Goal: Task Accomplishment & Management: Manage account settings

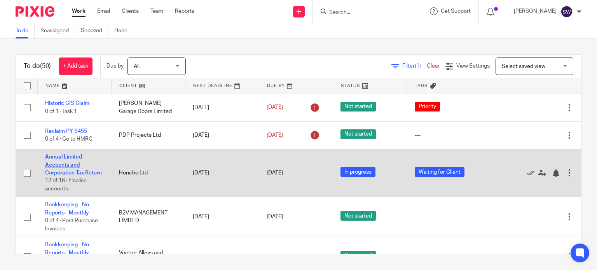
click at [67, 159] on link "Annual Limited Accounts and Corporation Tax Return" at bounding box center [73, 164] width 57 height 21
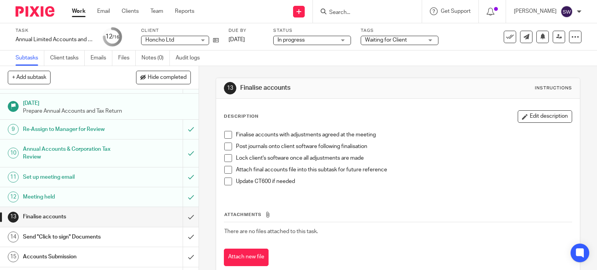
scroll to position [186, 0]
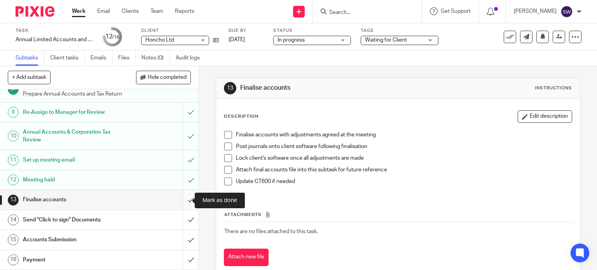
click at [184, 198] on input "submit" at bounding box center [99, 199] width 199 height 19
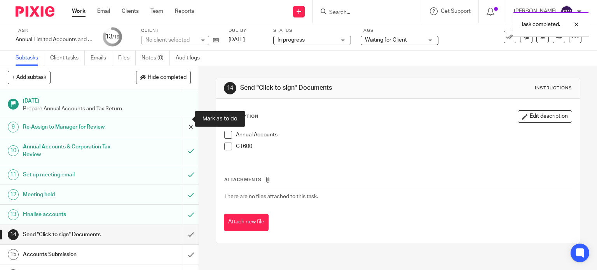
scroll to position [186, 0]
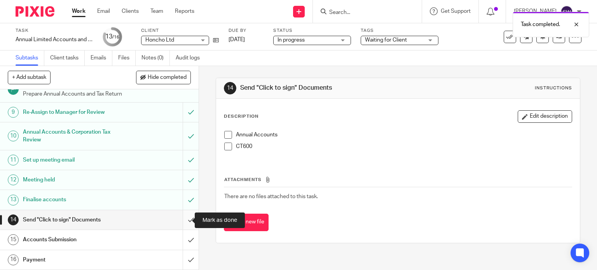
click at [183, 219] on input "submit" at bounding box center [99, 219] width 199 height 19
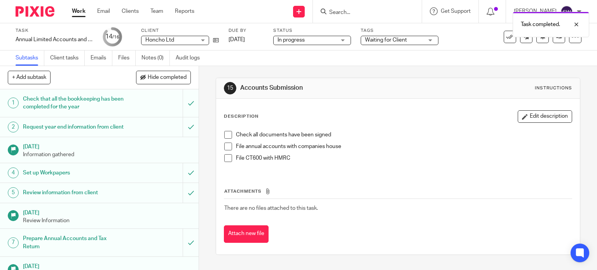
click at [351, 10] on div "Task completed." at bounding box center [443, 23] width 291 height 30
click at [349, 10] on div "Task completed." at bounding box center [443, 23] width 291 height 30
click at [353, 12] on div "Task completed." at bounding box center [443, 23] width 291 height 30
click at [352, 15] on div "Task completed." at bounding box center [443, 23] width 291 height 30
click at [365, 12] on input "Search" at bounding box center [363, 12] width 70 height 7
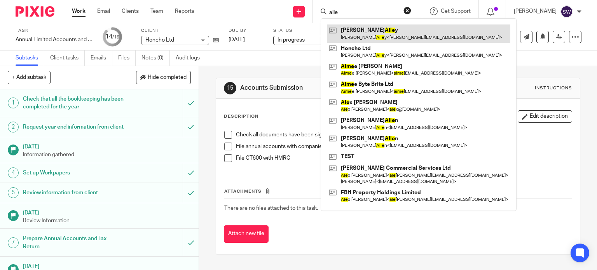
type input "aile"
click at [371, 33] on link at bounding box center [418, 33] width 183 height 18
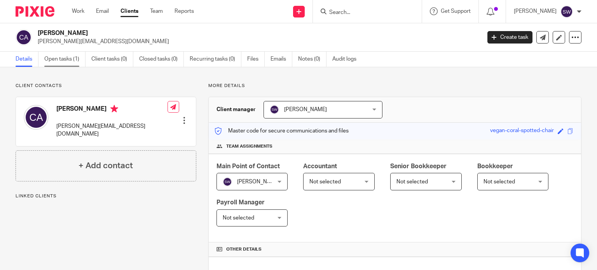
click at [57, 58] on link "Open tasks (1)" at bounding box center [64, 59] width 41 height 15
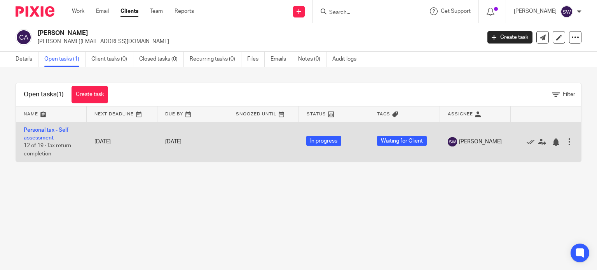
click at [40, 134] on td "Personal tax - Self assessment 12 of 19 · Tax return completion" at bounding box center [51, 142] width 71 height 40
click at [41, 132] on link "Personal tax - Self assessment" at bounding box center [46, 133] width 45 height 13
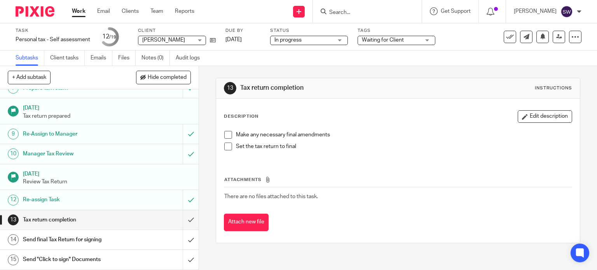
scroll to position [155, 0]
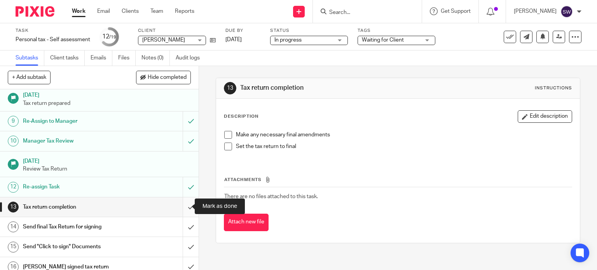
click at [185, 206] on input "submit" at bounding box center [99, 206] width 199 height 19
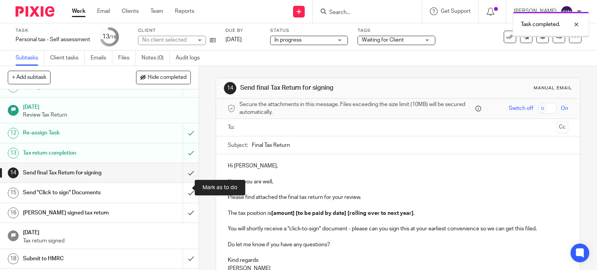
scroll to position [227, 0]
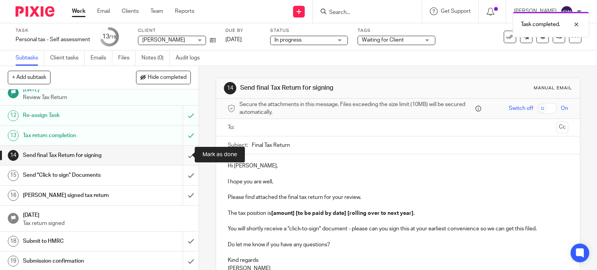
click at [183, 153] on input "submit" at bounding box center [99, 155] width 199 height 19
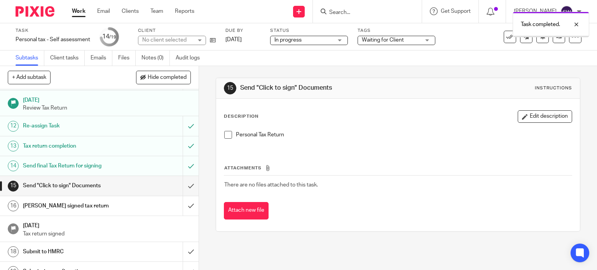
scroll to position [227, 0]
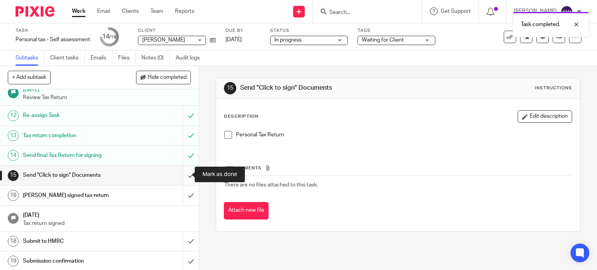
click at [181, 174] on input "submit" at bounding box center [99, 174] width 199 height 19
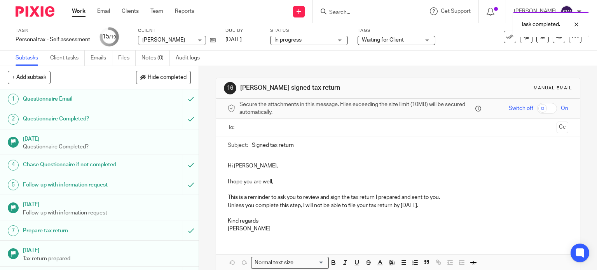
click at [347, 17] on div "Task completed." at bounding box center [443, 23] width 291 height 30
click at [352, 10] on div "Task completed." at bounding box center [443, 23] width 291 height 30
click at [352, 12] on div "Task completed." at bounding box center [443, 23] width 291 height 30
click at [352, 13] on div "Task completed." at bounding box center [443, 23] width 291 height 30
click at [381, 35] on div "Tags Waiting for Client Agent Authorisation Required AML Check Required Awaitin…" at bounding box center [396, 37] width 78 height 19
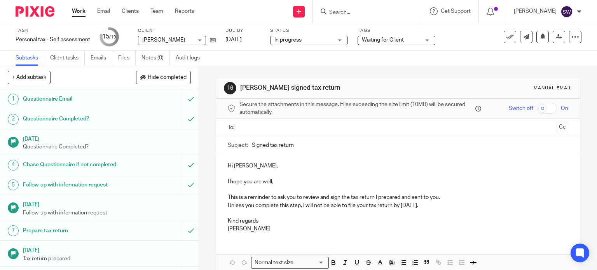
click at [381, 38] on span "Waiting for Client" at bounding box center [383, 39] width 42 height 5
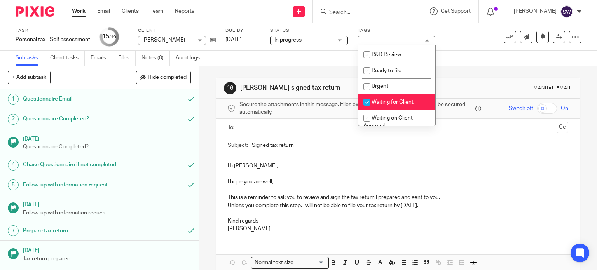
scroll to position [233, 0]
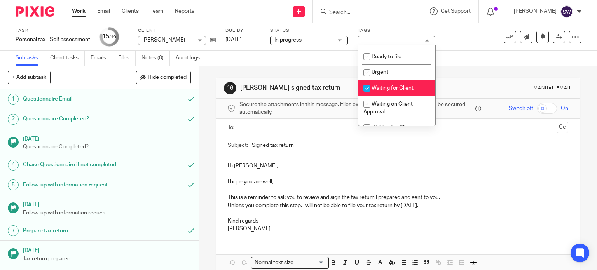
click at [401, 88] on li "Waiting for Client" at bounding box center [396, 88] width 77 height 16
checkbox input "false"
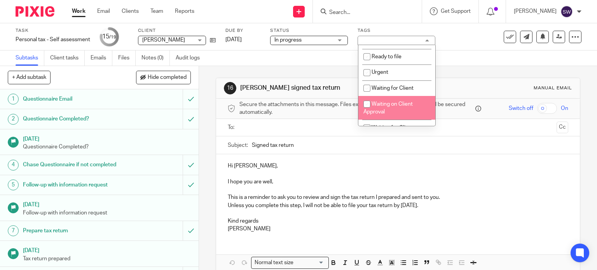
click at [399, 107] on span "Waiting on Client Approval" at bounding box center [387, 108] width 49 height 14
checkbox input "true"
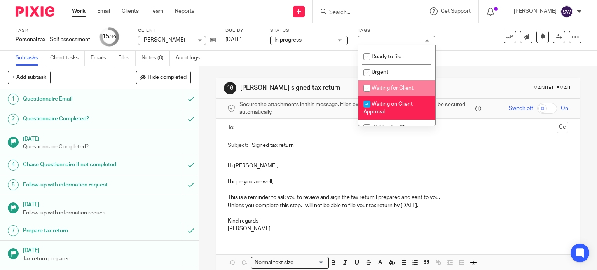
click at [351, 9] on input "Search" at bounding box center [363, 12] width 70 height 7
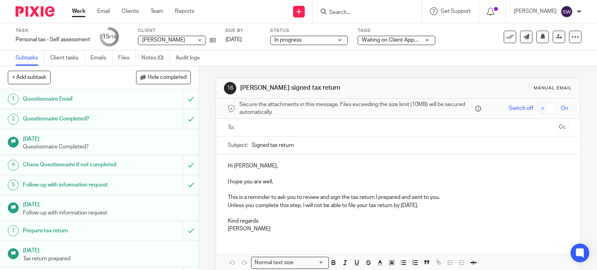
click at [351, 12] on input "Search" at bounding box center [363, 12] width 70 height 7
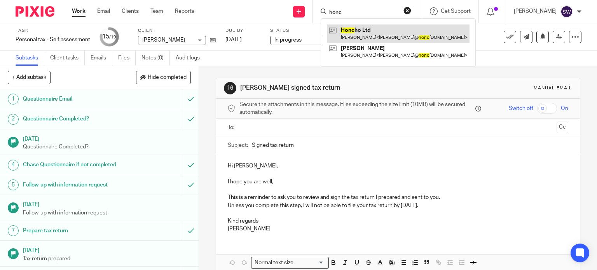
type input "honc"
click at [376, 31] on link at bounding box center [398, 33] width 143 height 18
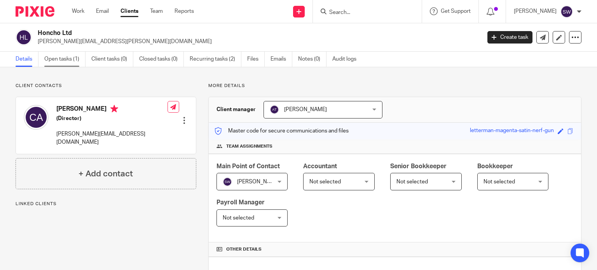
click at [56, 60] on link "Open tasks (1)" at bounding box center [64, 59] width 41 height 15
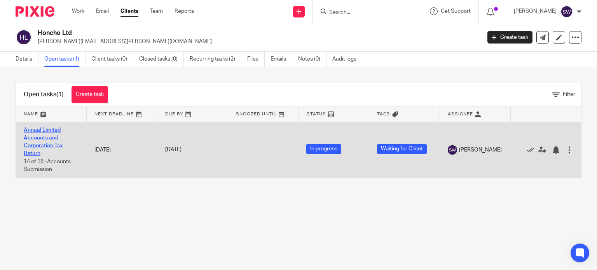
click at [48, 135] on link "Annual Limited Accounts and Corporation Tax Return" at bounding box center [43, 141] width 39 height 29
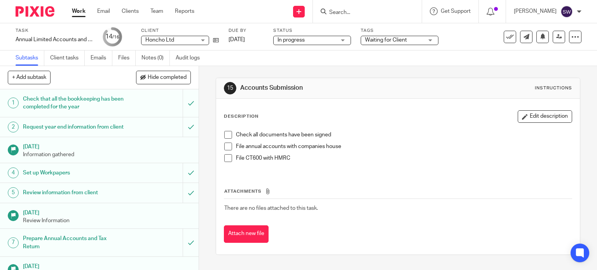
click at [374, 42] on span "Waiting for Client" at bounding box center [386, 39] width 42 height 5
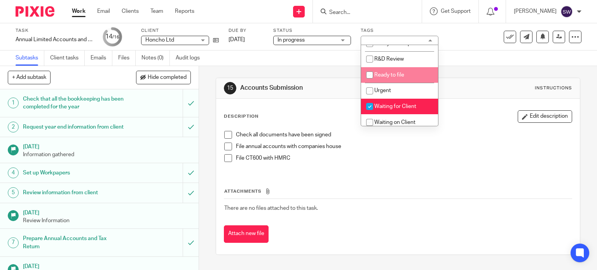
scroll to position [233, 0]
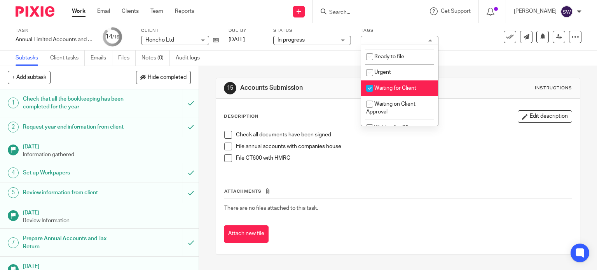
click at [388, 91] on span "Waiting for Client" at bounding box center [395, 87] width 42 height 5
checkbox input "false"
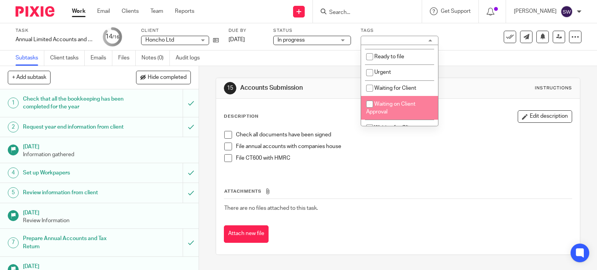
click at [391, 113] on li "Waiting on Client Approval" at bounding box center [399, 108] width 77 height 24
checkbox input "true"
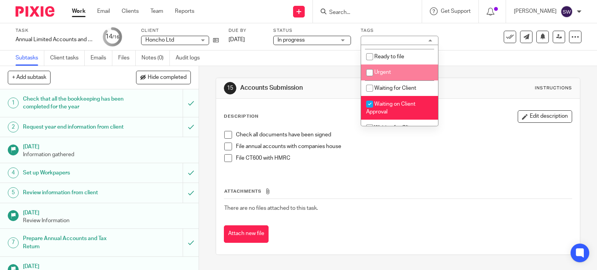
click at [354, 9] on input "Search" at bounding box center [363, 12] width 70 height 7
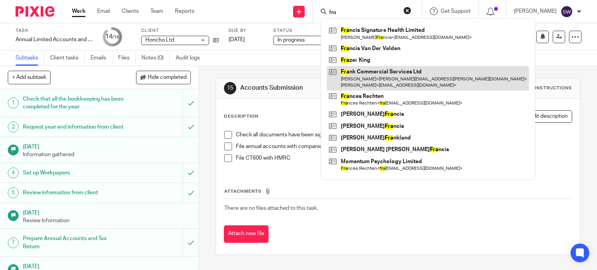
type input "fra"
click at [374, 71] on link at bounding box center [428, 78] width 202 height 24
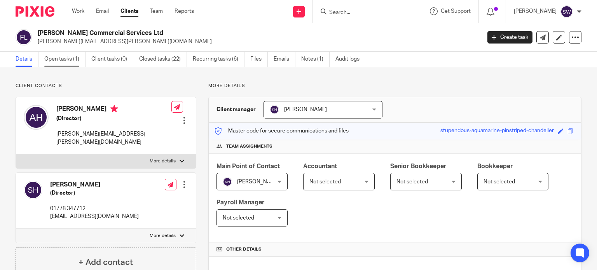
click at [63, 61] on link "Open tasks (1)" at bounding box center [64, 59] width 41 height 15
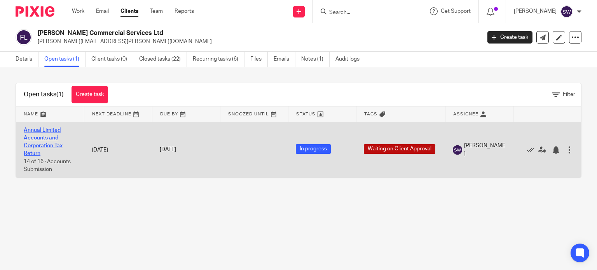
click at [47, 131] on link "Annual Limited Accounts and Corporation Tax Return" at bounding box center [43, 141] width 39 height 29
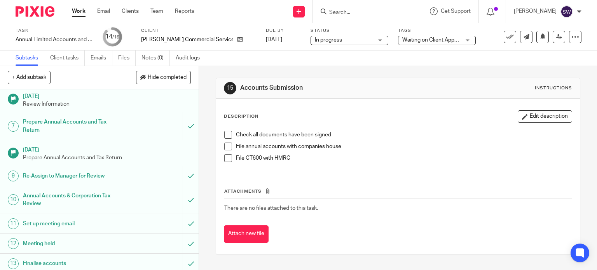
scroll to position [186, 0]
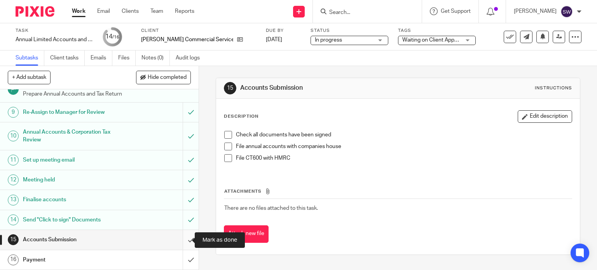
click at [180, 239] on input "submit" at bounding box center [99, 239] width 199 height 19
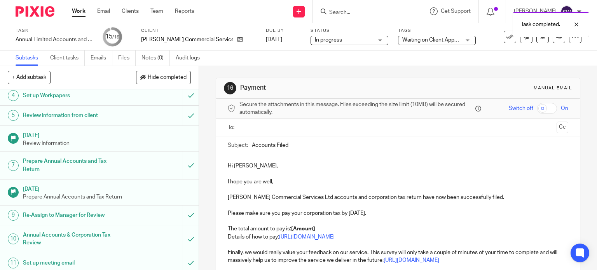
scroll to position [78, 0]
click at [294, 130] on input "text" at bounding box center [397, 127] width 311 height 9
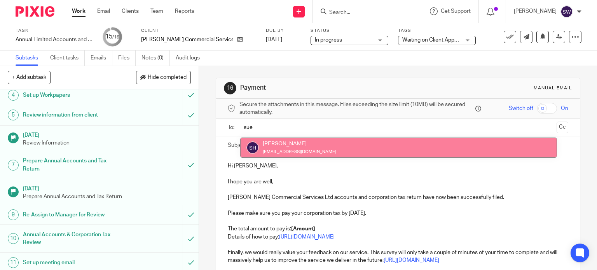
type input "sue"
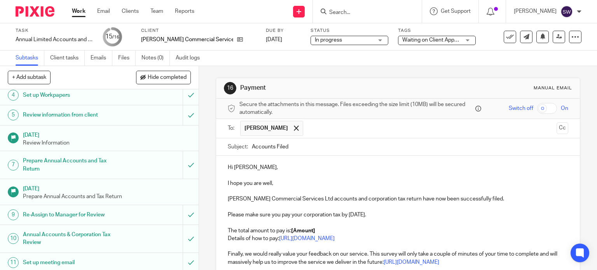
click at [241, 167] on p "Hi [PERSON_NAME]," at bounding box center [398, 168] width 341 height 8
click at [228, 183] on p "I hope you are well," at bounding box center [398, 183] width 341 height 8
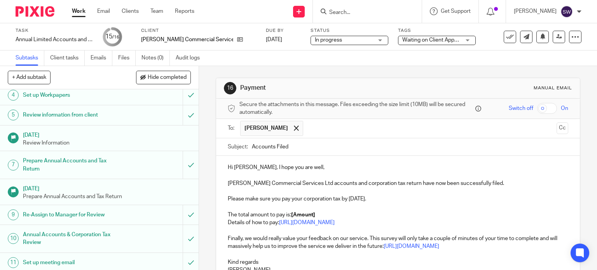
click at [291, 169] on p "Hi [PERSON_NAME], I hope you are well," at bounding box center [398, 168] width 341 height 8
click at [301, 214] on strong "[Amount]" at bounding box center [303, 214] width 24 height 5
click at [316, 214] on p "The total amount to pay is: [Amount]" at bounding box center [398, 215] width 341 height 8
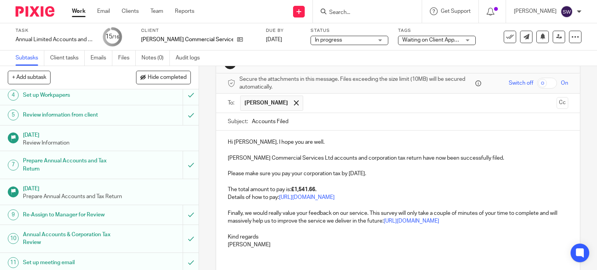
scroll to position [39, 0]
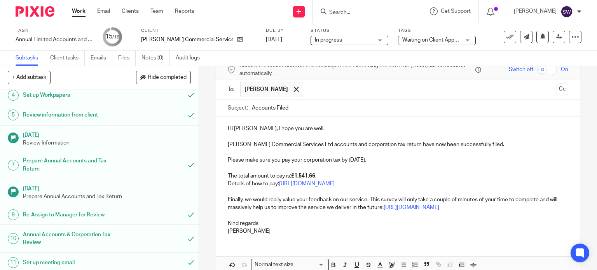
click at [502, 207] on p "Finally, we would really value your feedback on our service. This survey will o…" at bounding box center [398, 204] width 341 height 16
drag, startPoint x: 502, startPoint y: 207, endPoint x: 221, endPoint y: 198, distance: 281.4
click at [221, 198] on div "Hi [PERSON_NAME], I hope you are well. [PERSON_NAME] Commercial Services Ltd ac…" at bounding box center [398, 179] width 364 height 124
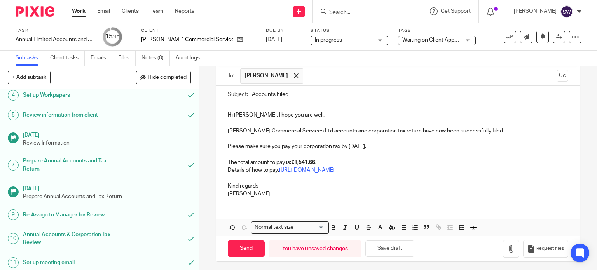
scroll to position [54, 0]
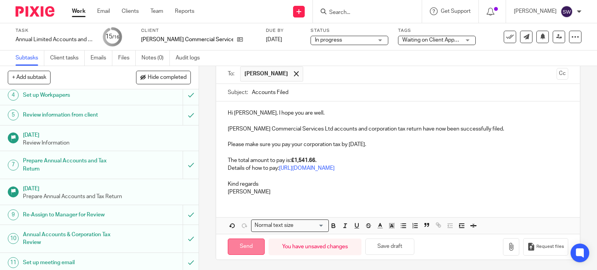
click at [253, 251] on input "Send" at bounding box center [246, 247] width 37 height 17
type input "Sent"
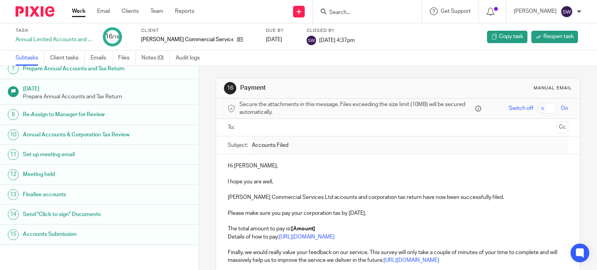
scroll to position [171, 0]
